Goal: Information Seeking & Learning: Find specific fact

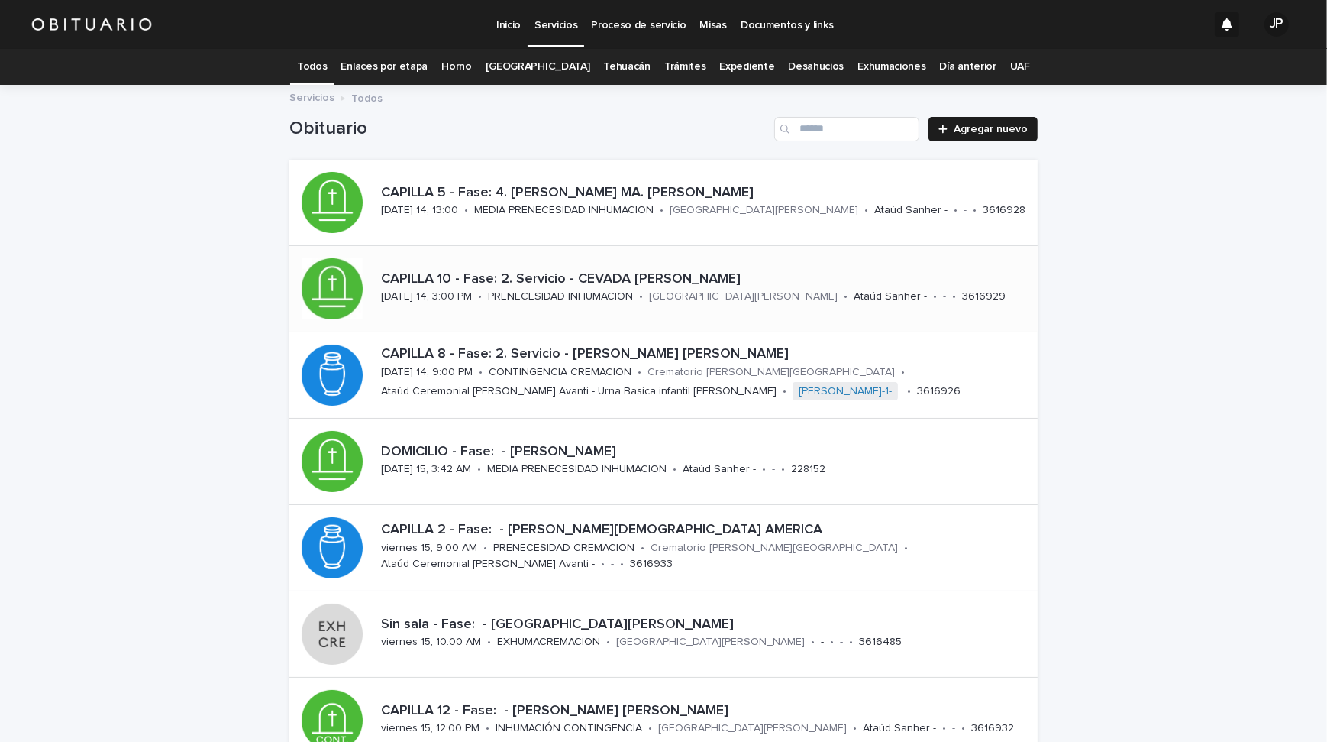
scroll to position [14, 0]
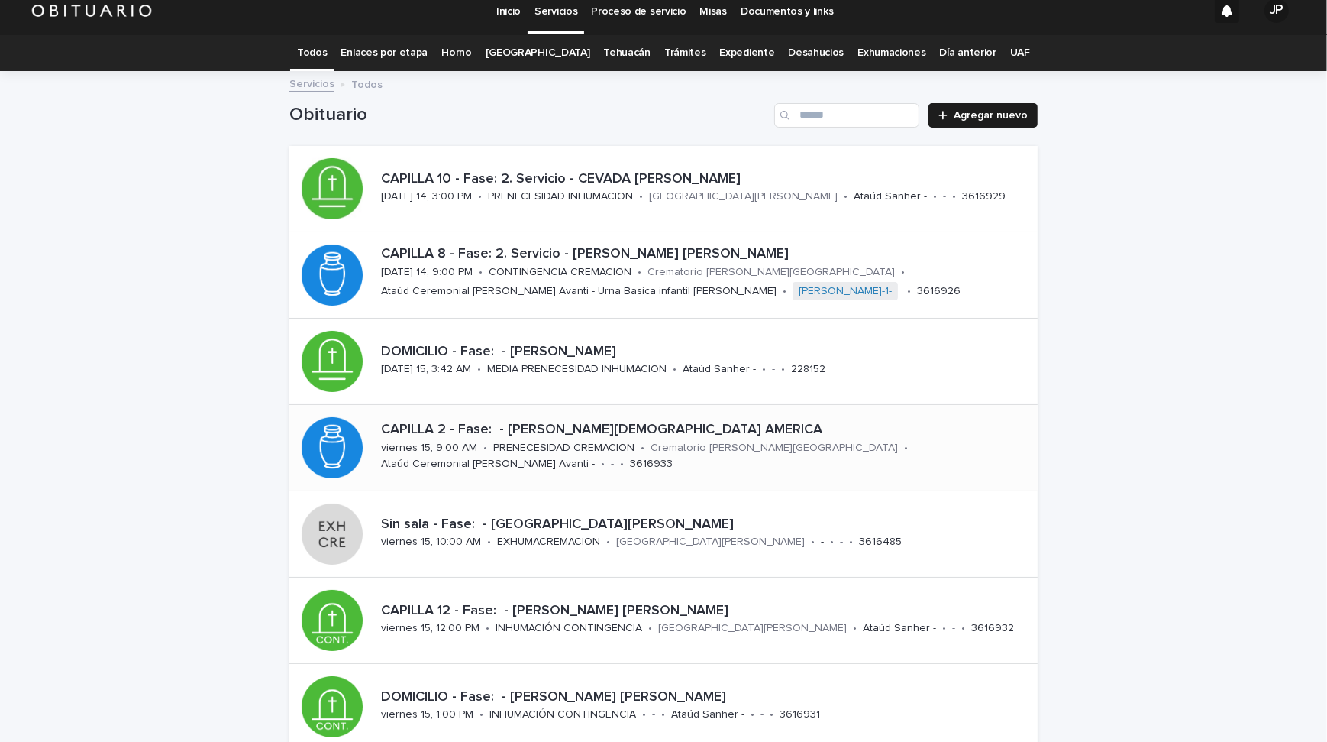
click at [481, 430] on p "CAPILLA 2 - Fase: - [PERSON_NAME][DEMOGRAPHIC_DATA] AMERICA" at bounding box center [706, 430] width 651 height 17
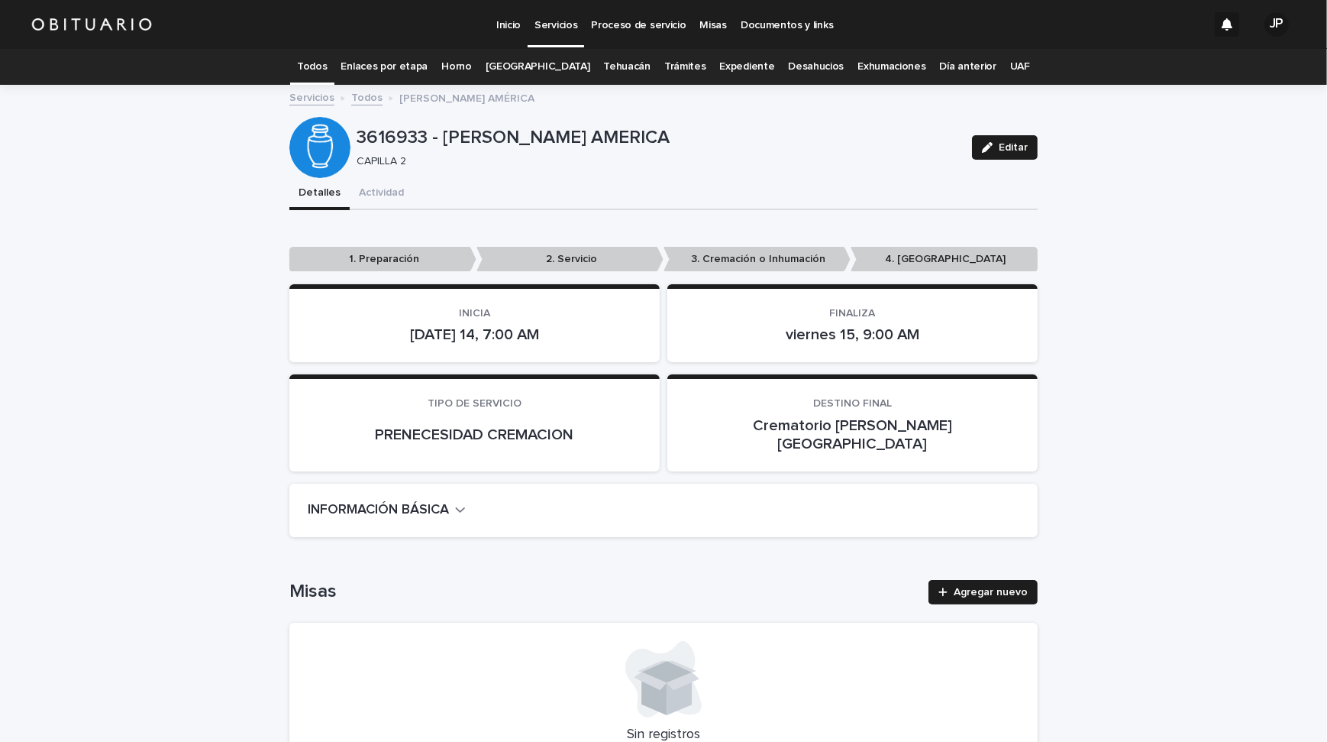
click at [322, 72] on link "Todos" at bounding box center [312, 67] width 30 height 36
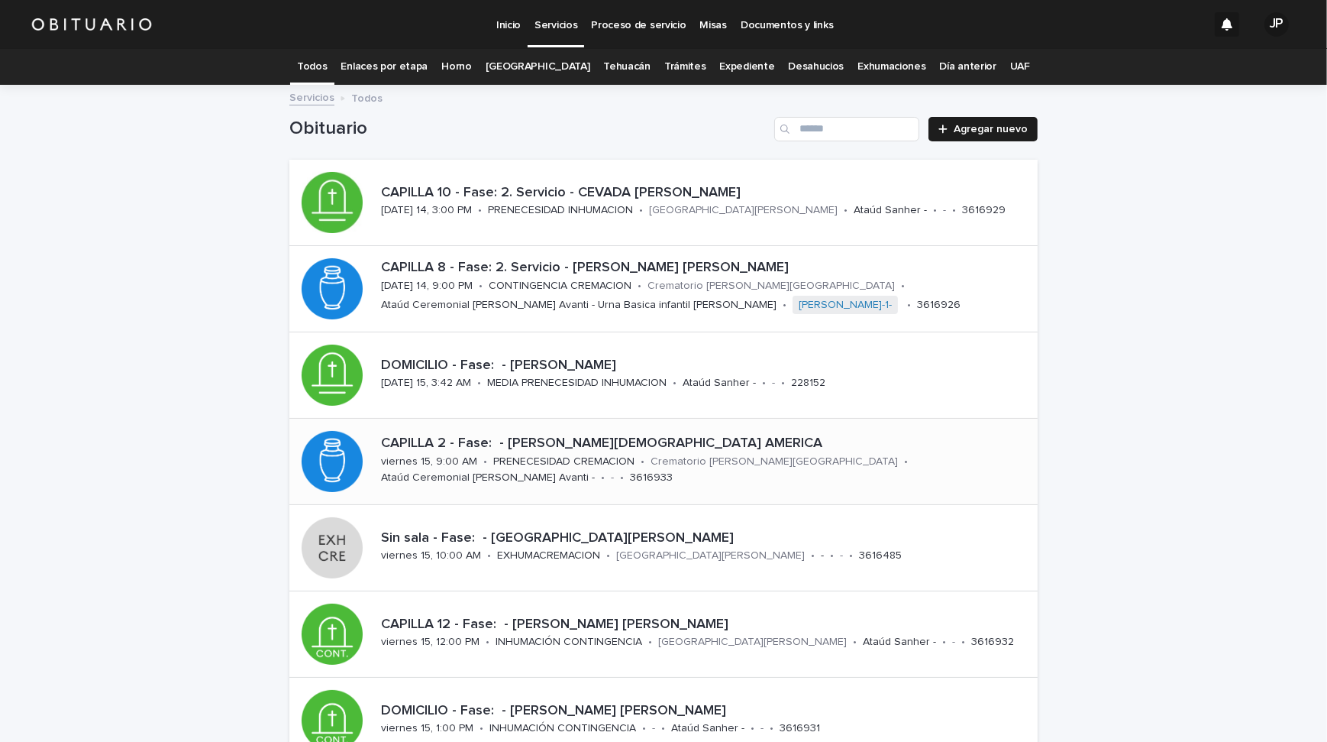
click at [583, 445] on p "CAPILLA 2 - Fase: - [PERSON_NAME][DEMOGRAPHIC_DATA] AMERICA" at bounding box center [706, 443] width 651 height 17
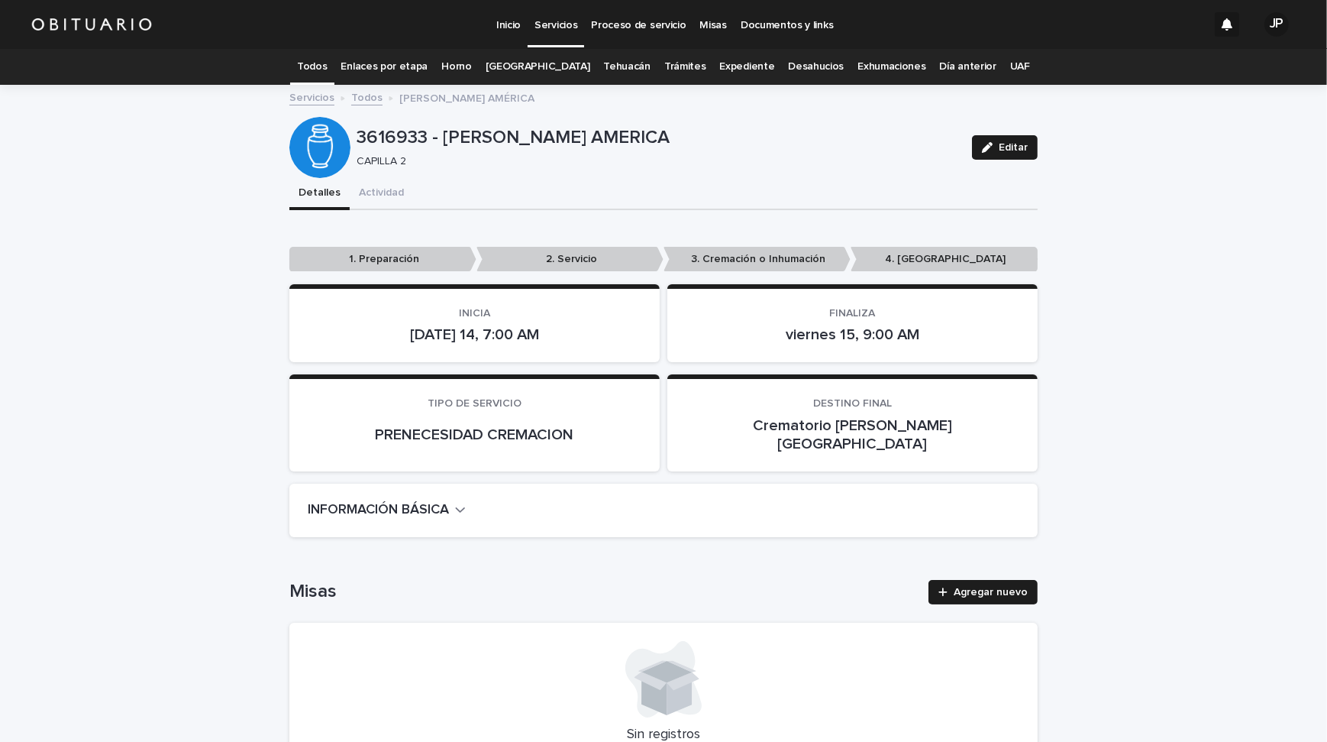
scroll to position [48, 0]
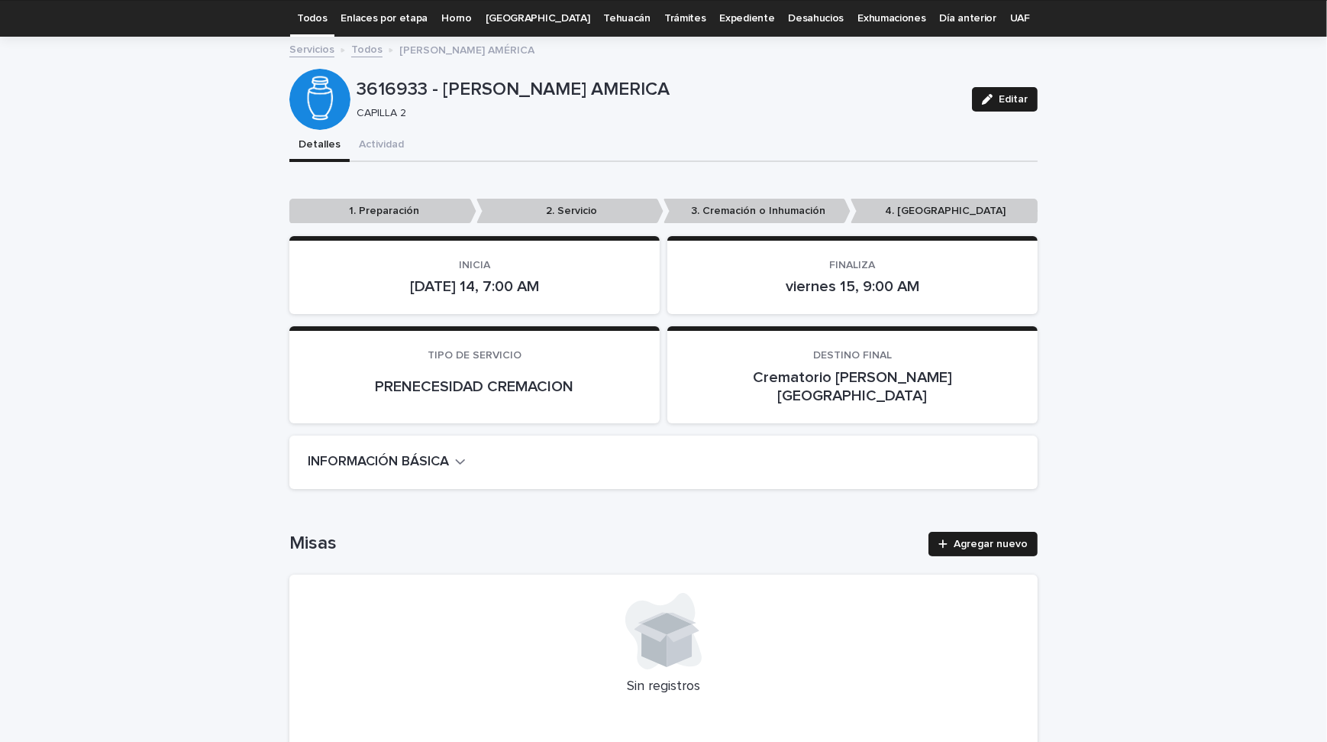
click at [451, 454] on button "INFORMACIÓN BÁSICA" at bounding box center [387, 462] width 158 height 17
